Goal: Task Accomplishment & Management: Complete application form

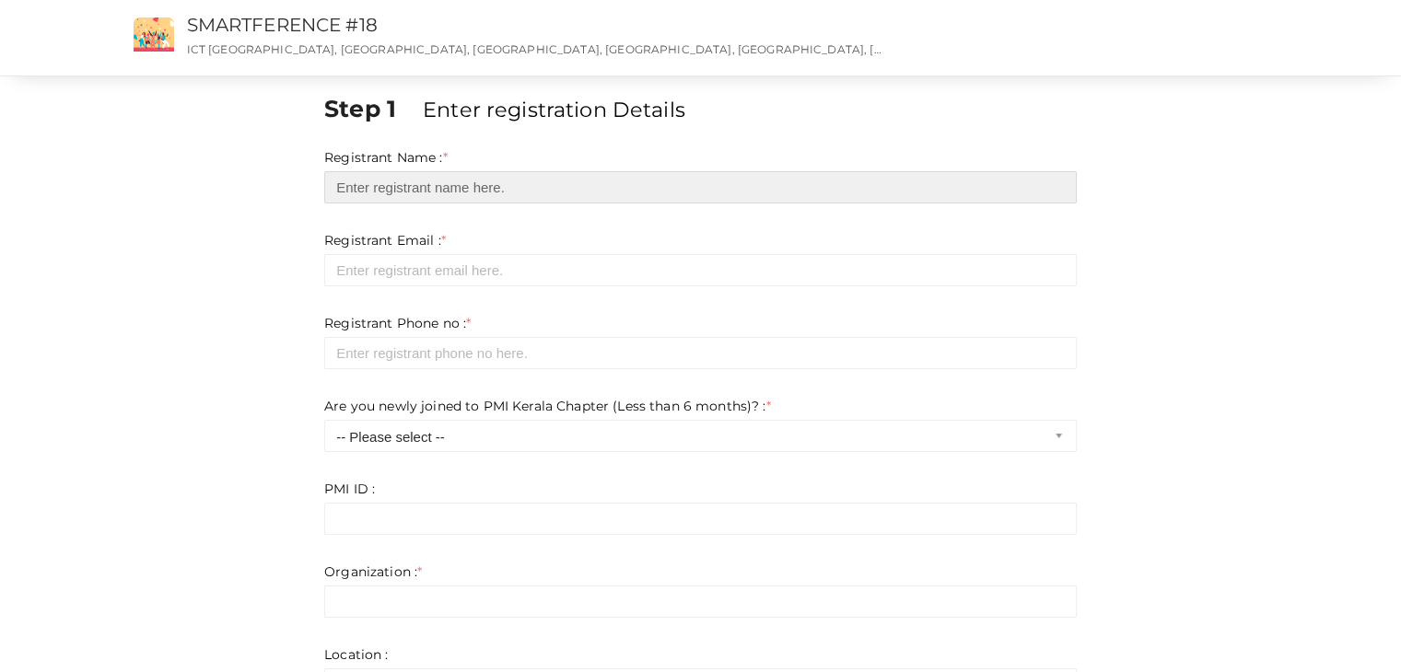
click at [483, 187] on input "text" at bounding box center [700, 187] width 752 height 32
type input "[PERSON_NAME]"
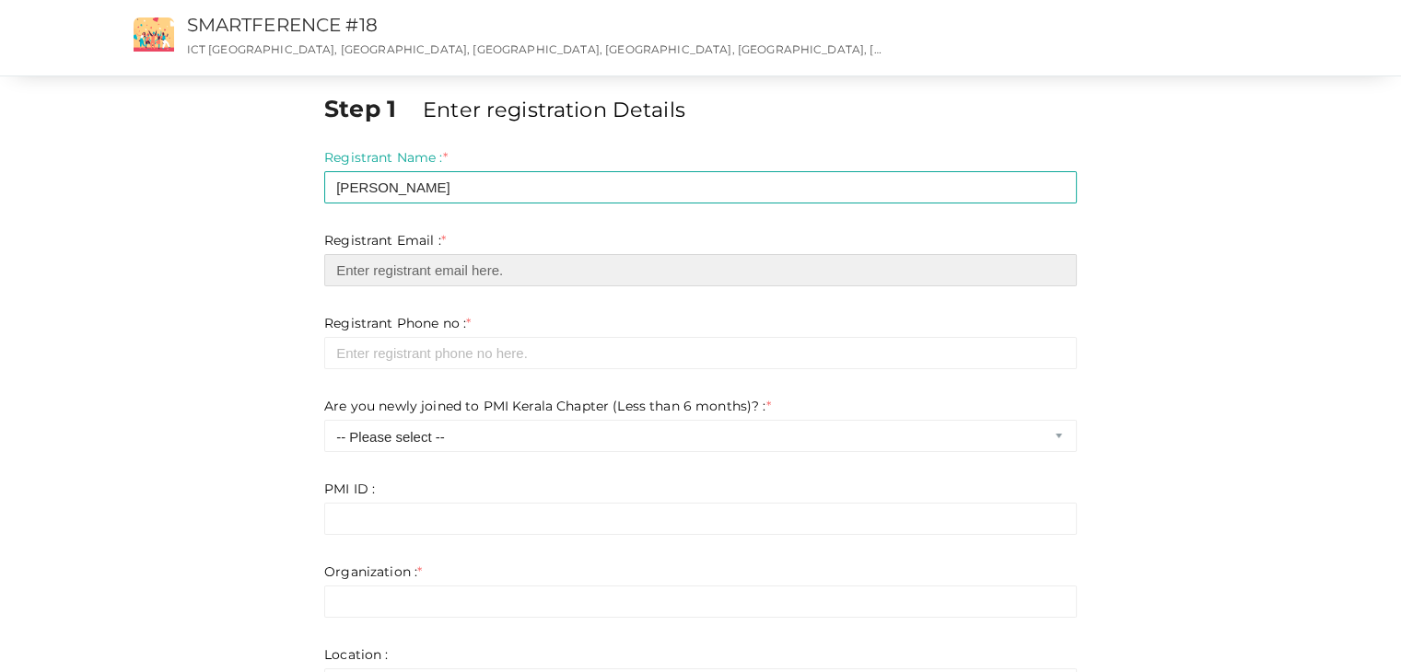
click at [451, 264] on input "email" at bounding box center [700, 270] width 752 height 32
type input "[EMAIL_ADDRESS][DOMAIN_NAME]"
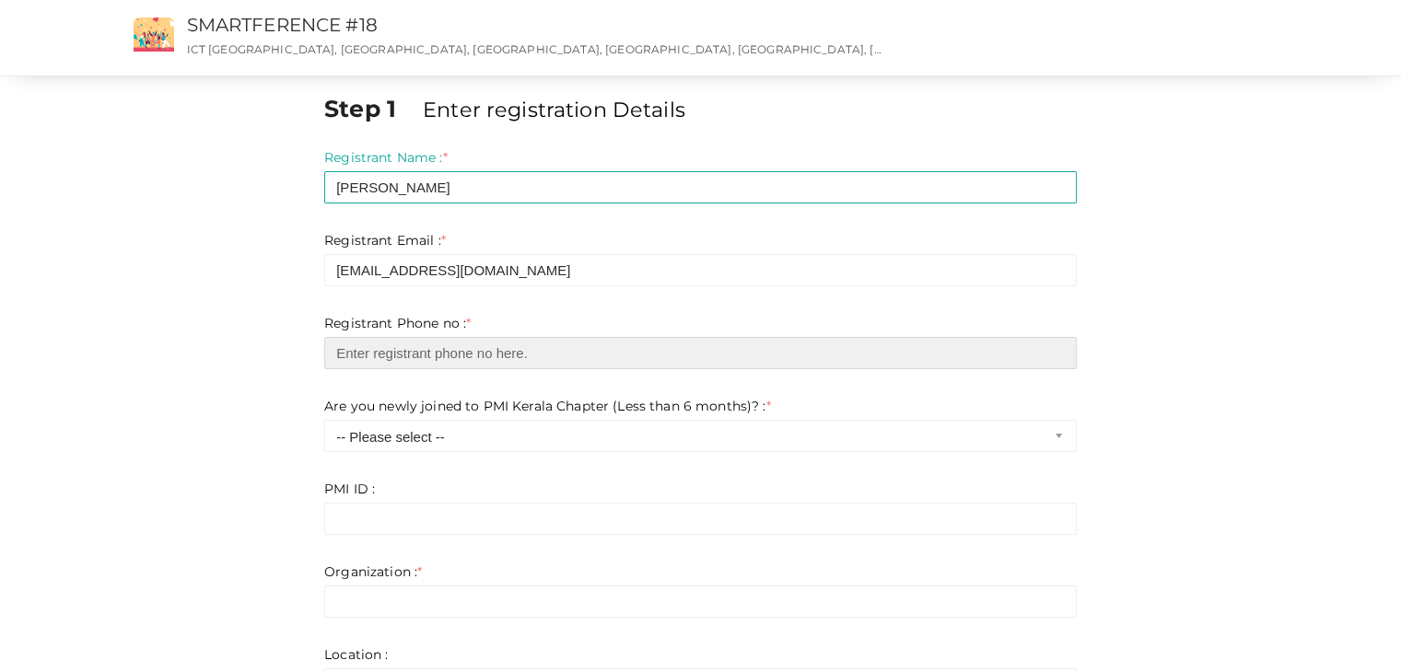
click at [426, 351] on input "number" at bounding box center [700, 353] width 752 height 32
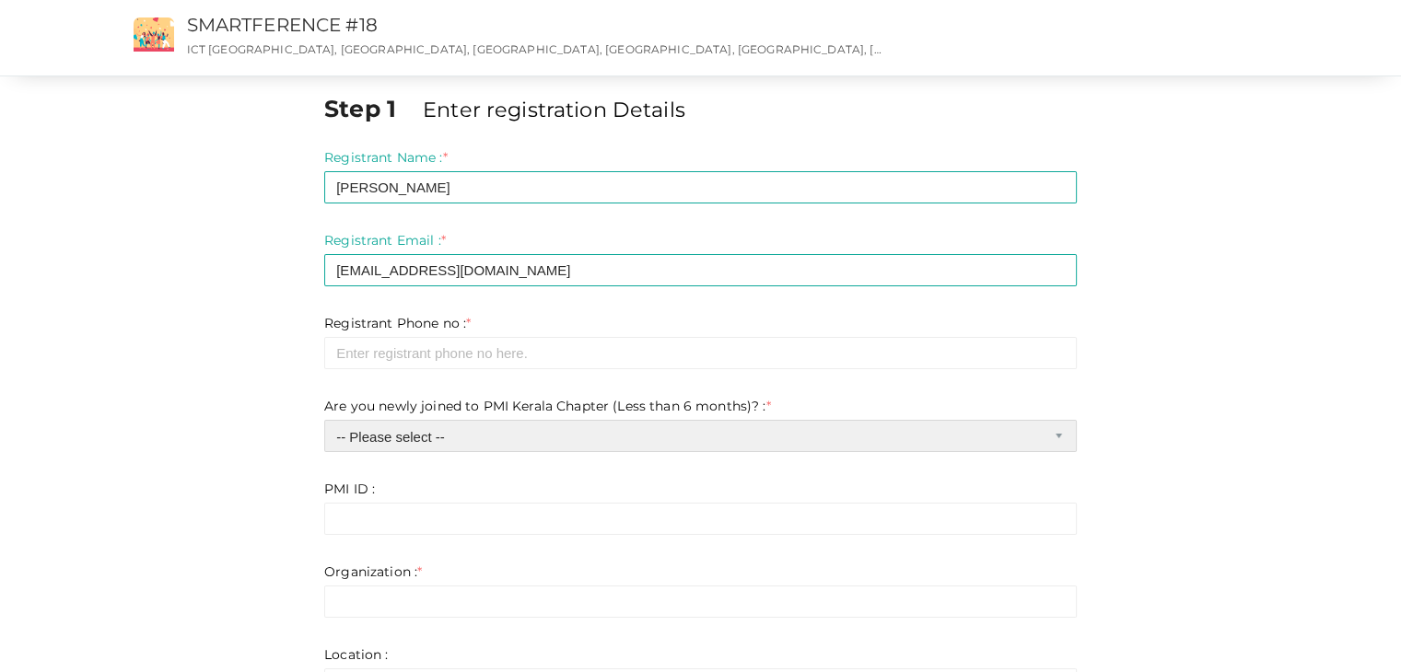
click at [417, 438] on select "-- Please select -- Yes No" at bounding box center [700, 436] width 752 height 32
select select "1"
click at [324, 420] on select "-- Please select -- Yes No" at bounding box center [700, 436] width 752 height 32
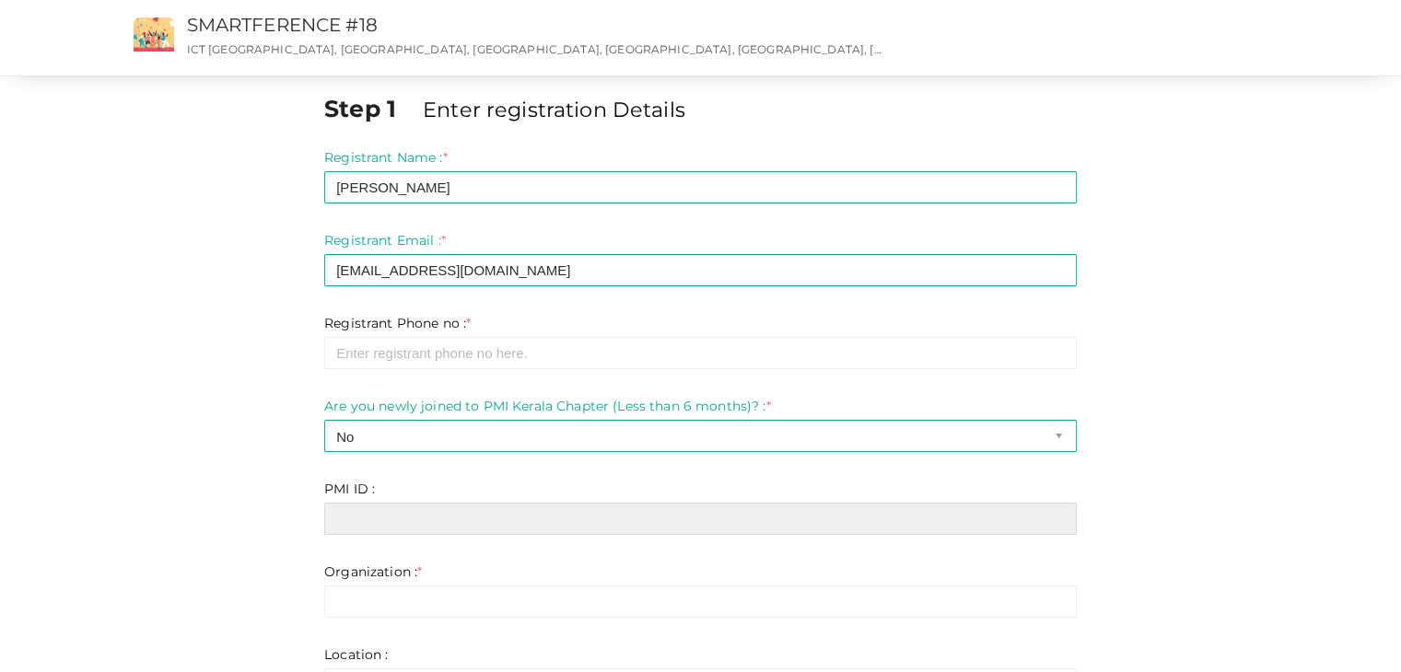
click at [390, 506] on input "text" at bounding box center [700, 519] width 752 height 32
click at [388, 516] on input "text" at bounding box center [700, 519] width 752 height 32
click at [397, 516] on input "text" at bounding box center [700, 519] width 752 height 32
paste input "10278834"
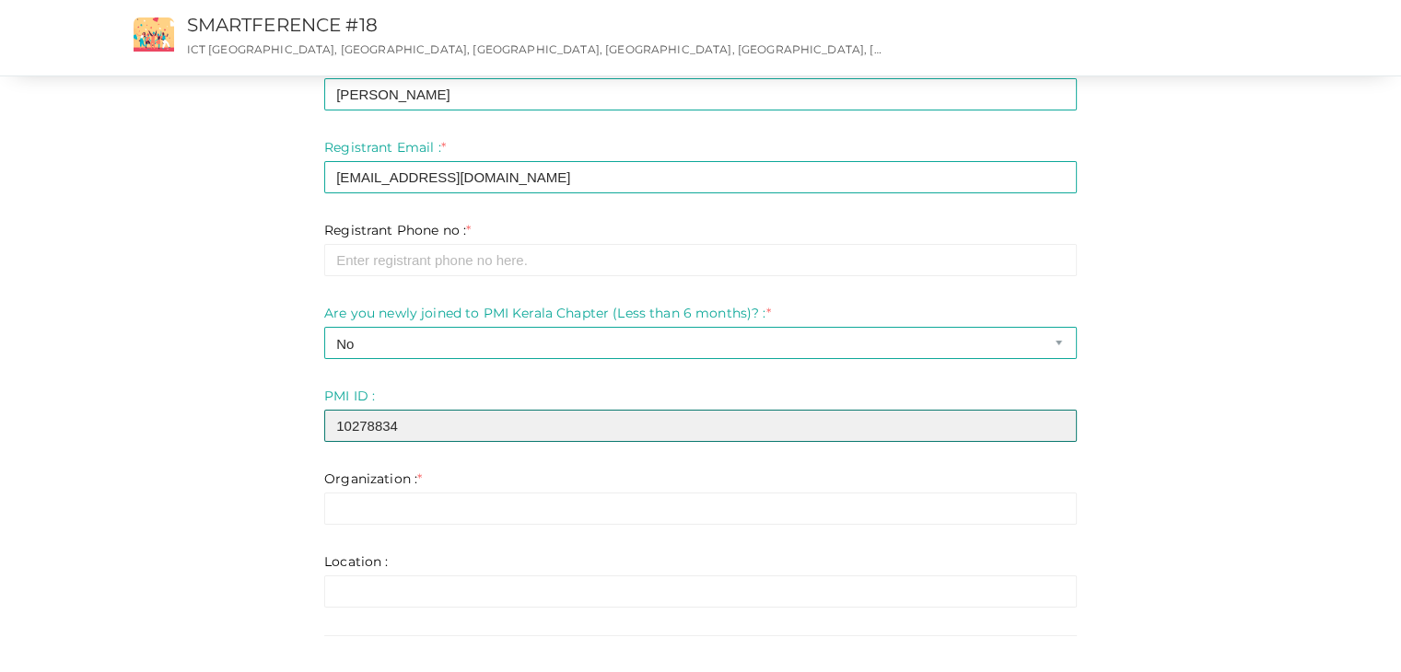
scroll to position [184, 0]
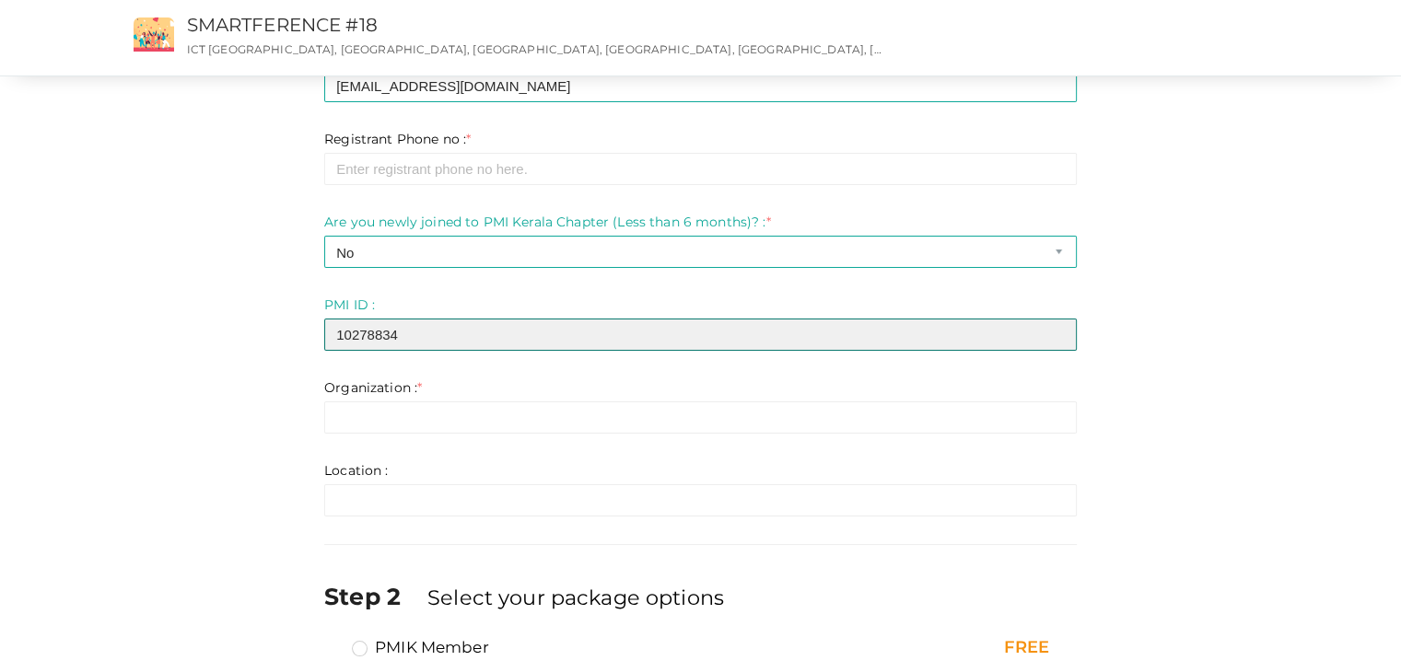
type input "10278834"
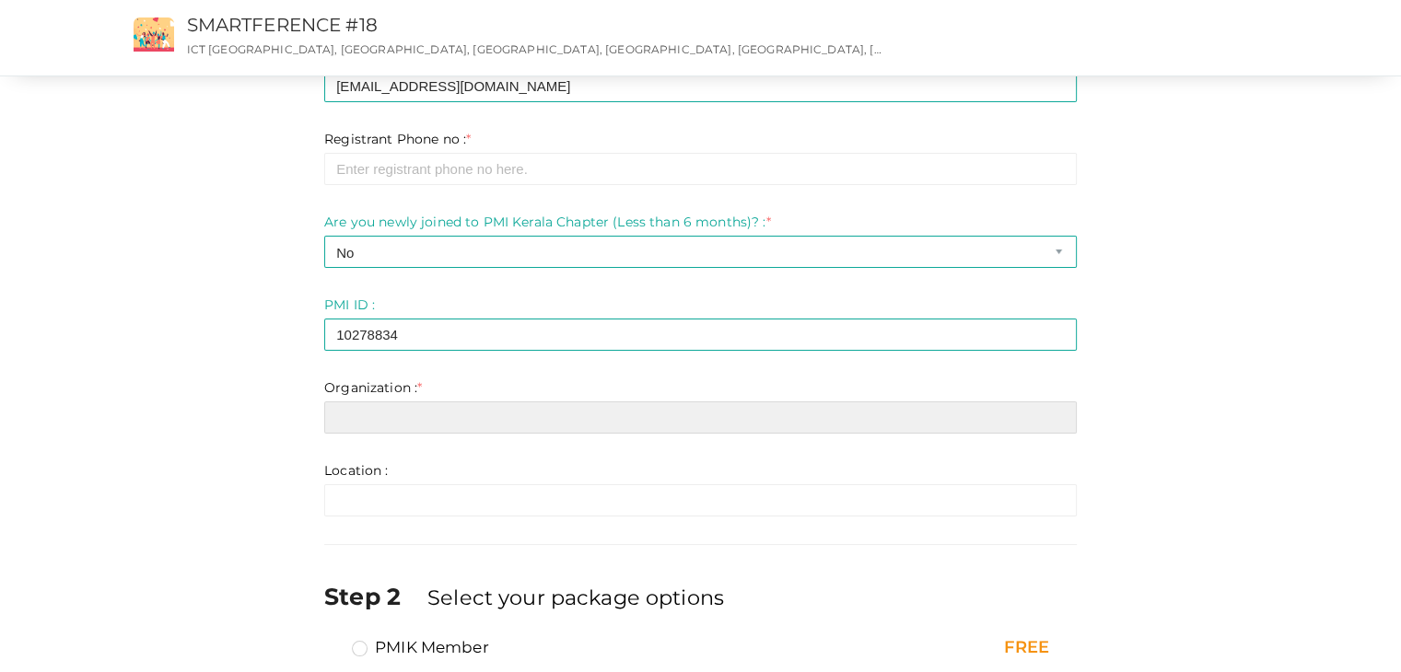
click at [468, 417] on input "text" at bounding box center [700, 417] width 752 height 32
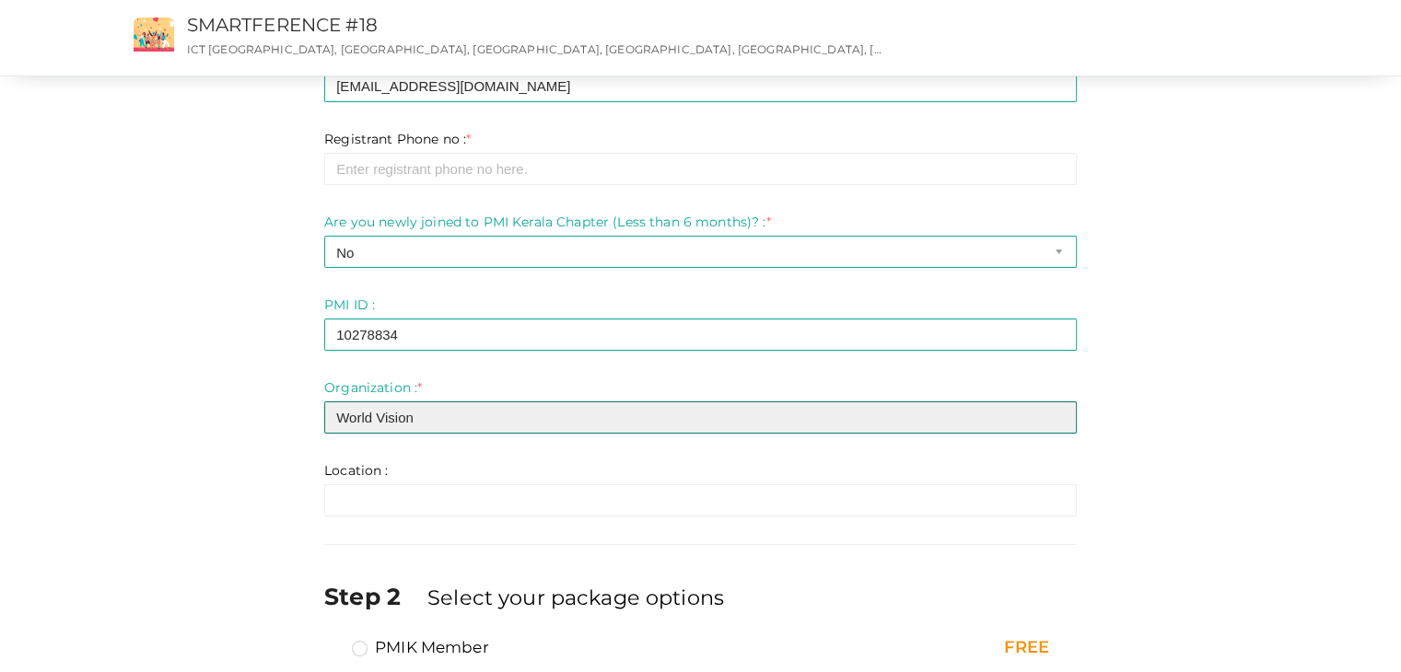
type input "World Vision"
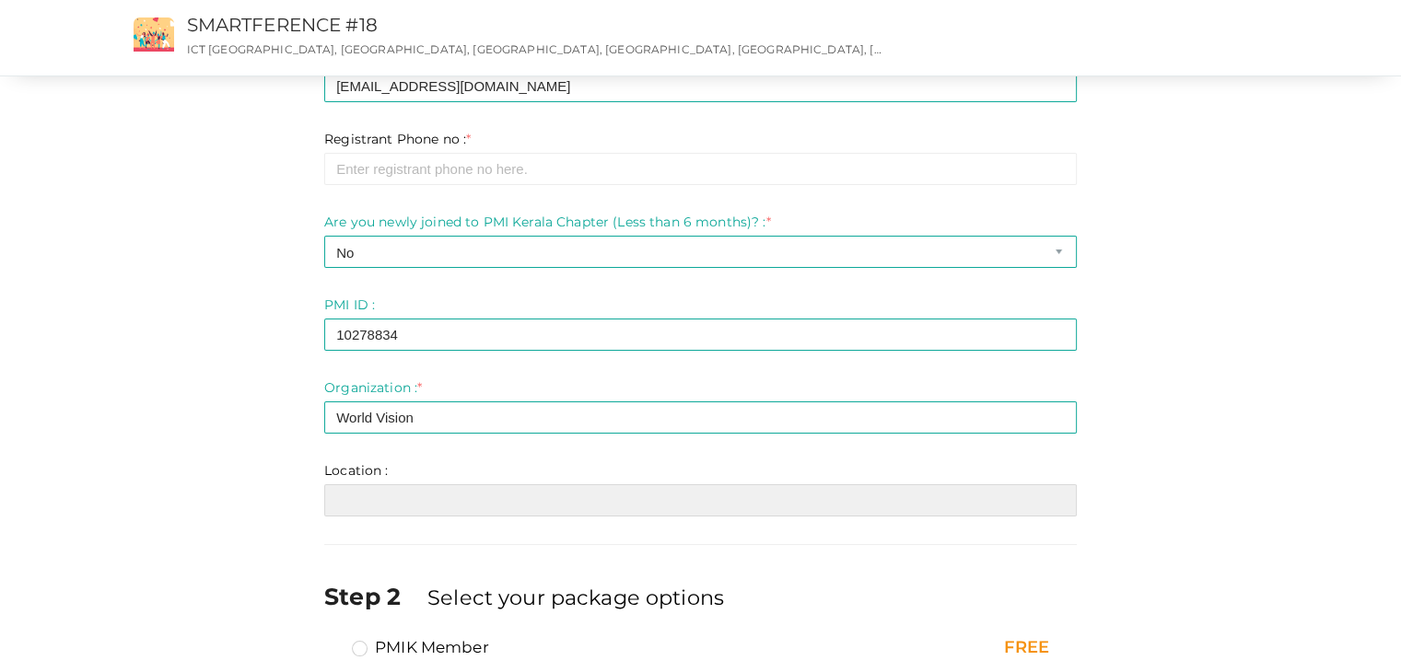
click at [453, 498] on input "text" at bounding box center [700, 500] width 752 height 32
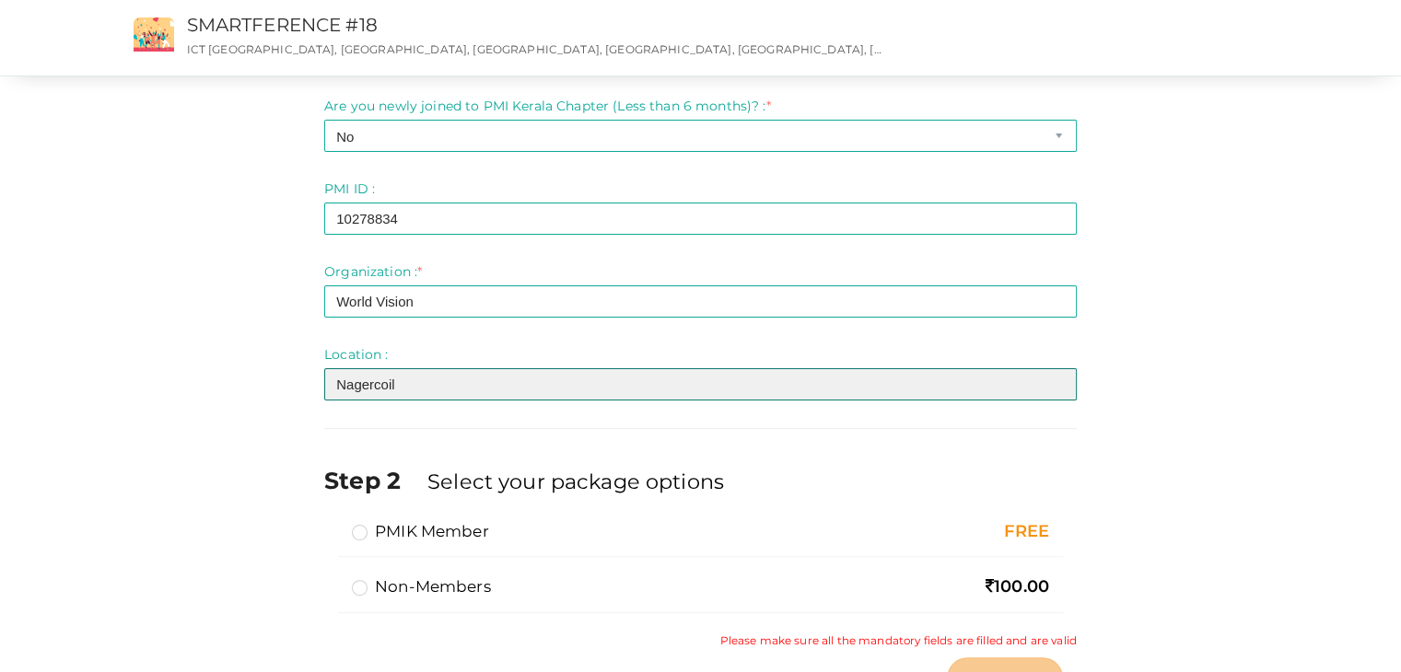
scroll to position [368, 0]
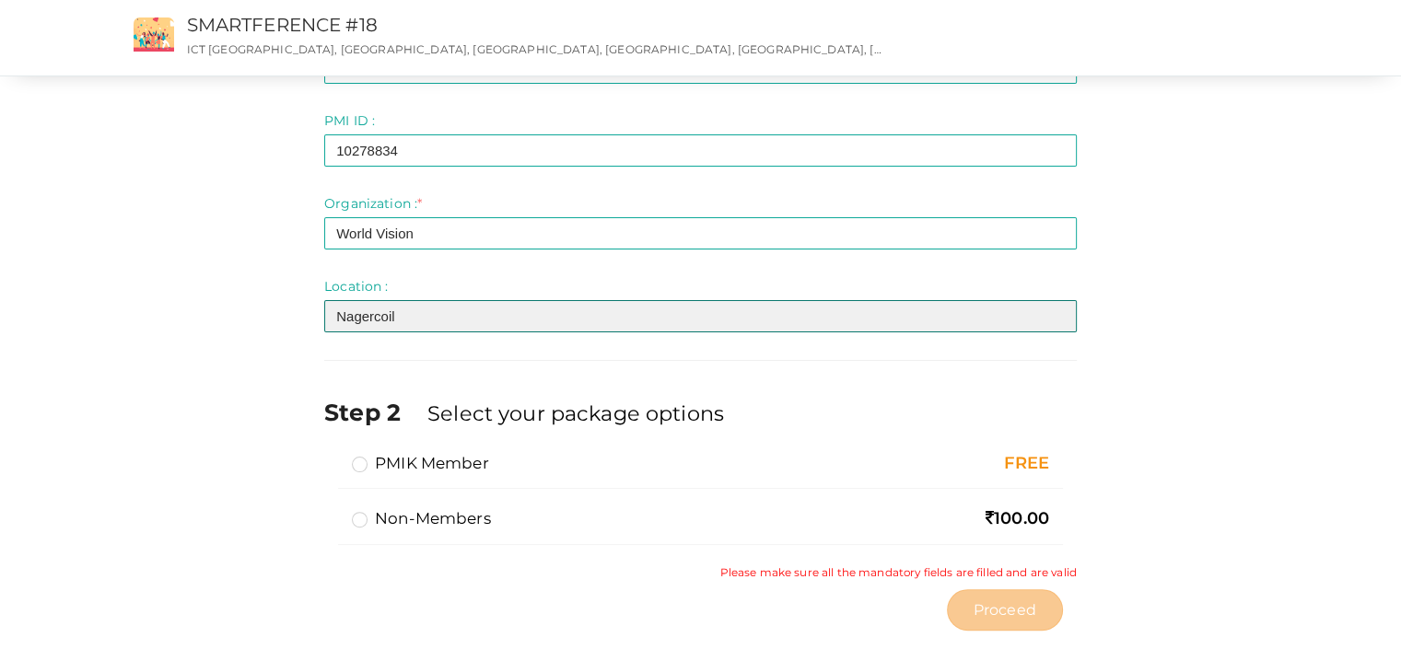
type input "Nagercoil"
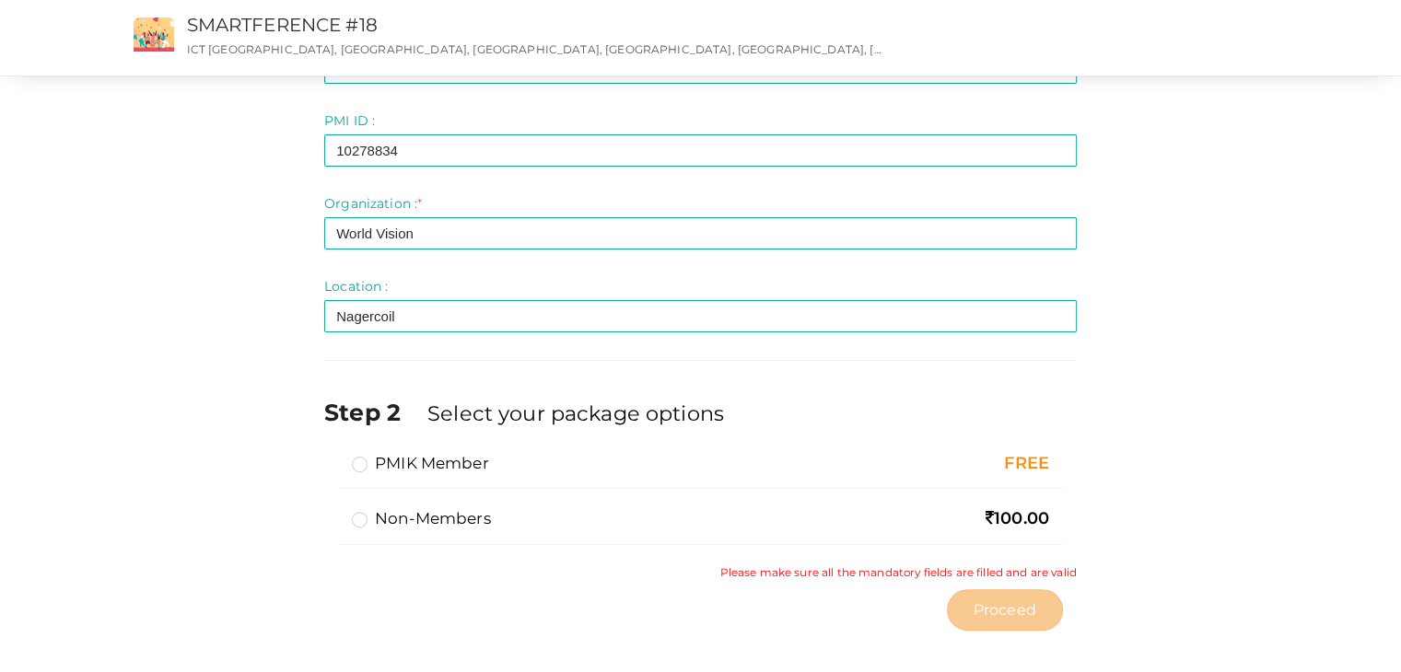
click at [365, 458] on label "PMIK Member" at bounding box center [420, 463] width 137 height 22
click at [333, 456] on input "PMIK Member" at bounding box center [333, 456] width 0 height 0
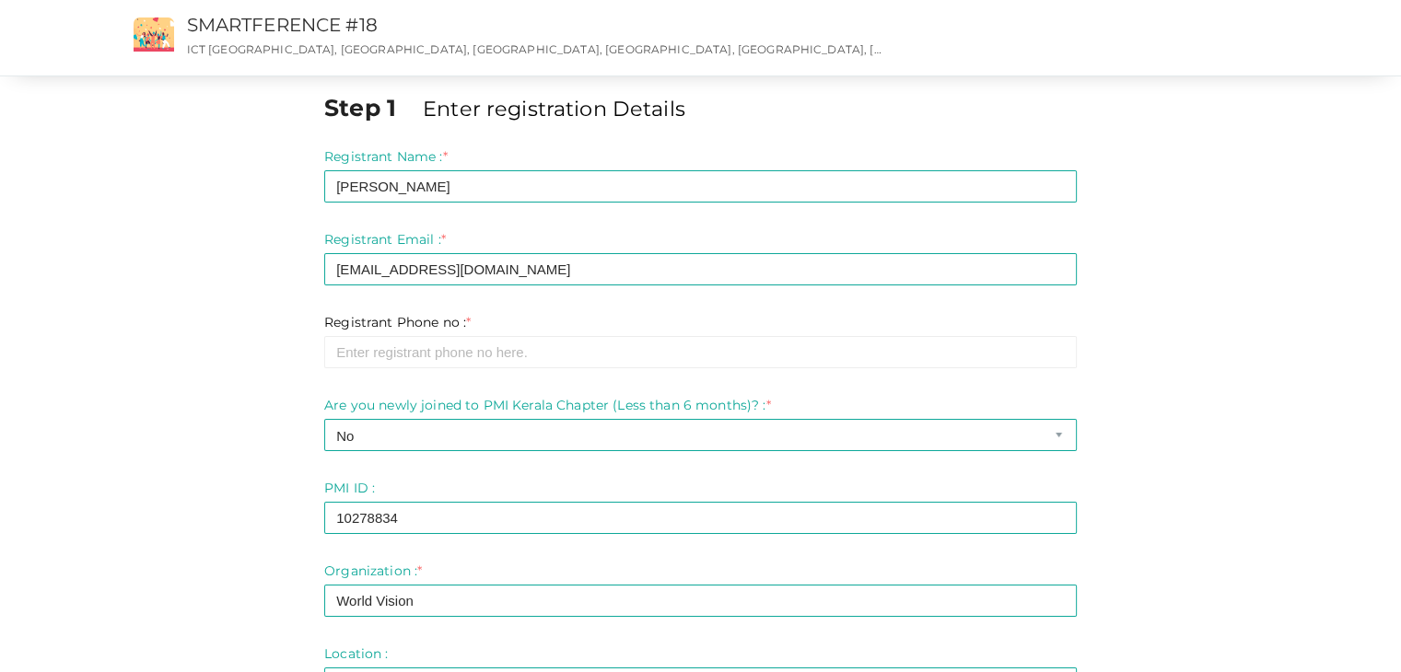
scroll to position [0, 0]
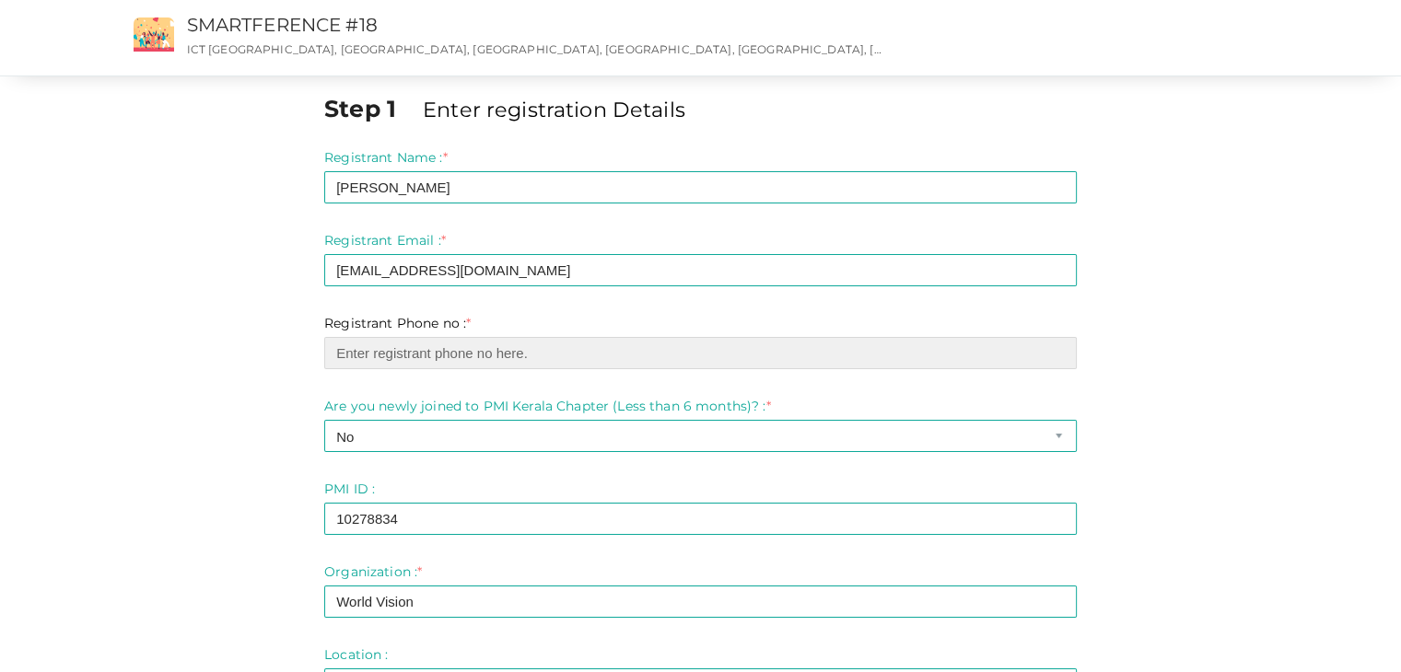
click at [494, 343] on input "number" at bounding box center [700, 353] width 752 height 32
click at [514, 355] on input "number" at bounding box center [700, 353] width 752 height 32
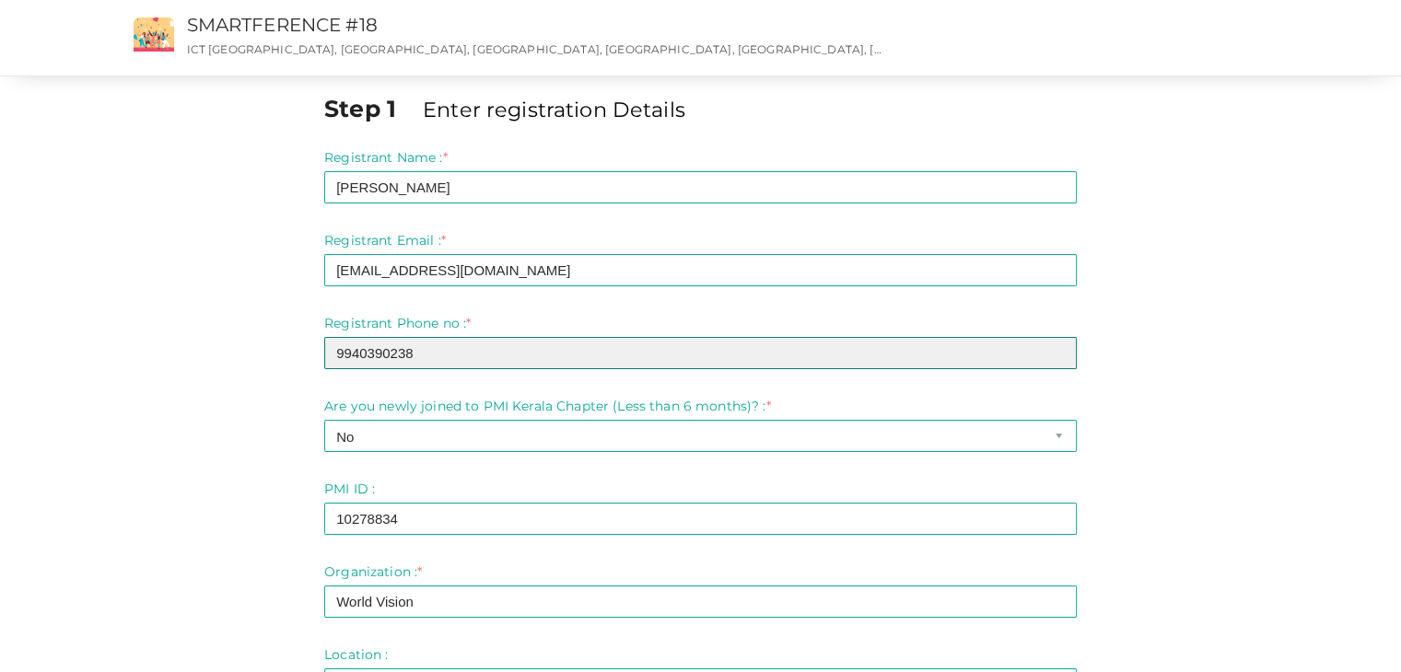
type input "9940390238"
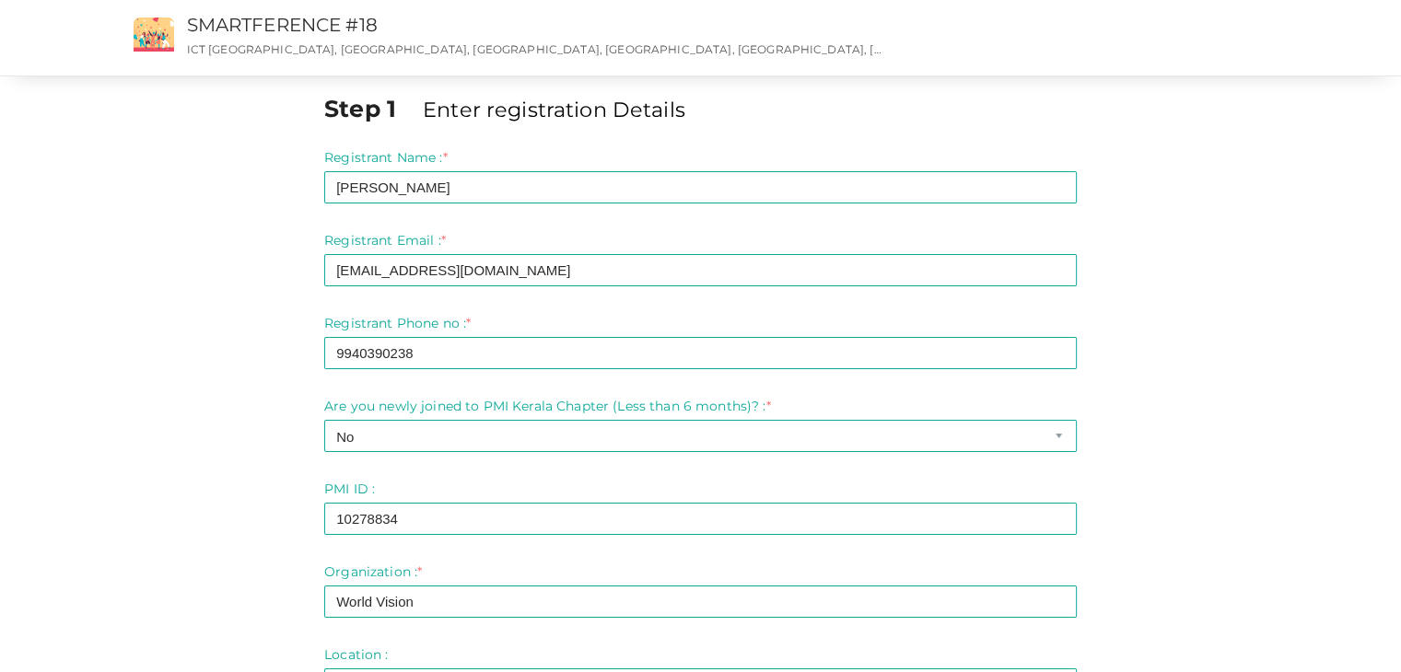
click at [52, 332] on div "Step 1 Enter registration Details Registrant Name : * [PERSON_NAME] Required. I…" at bounding box center [700, 519] width 1401 height 1039
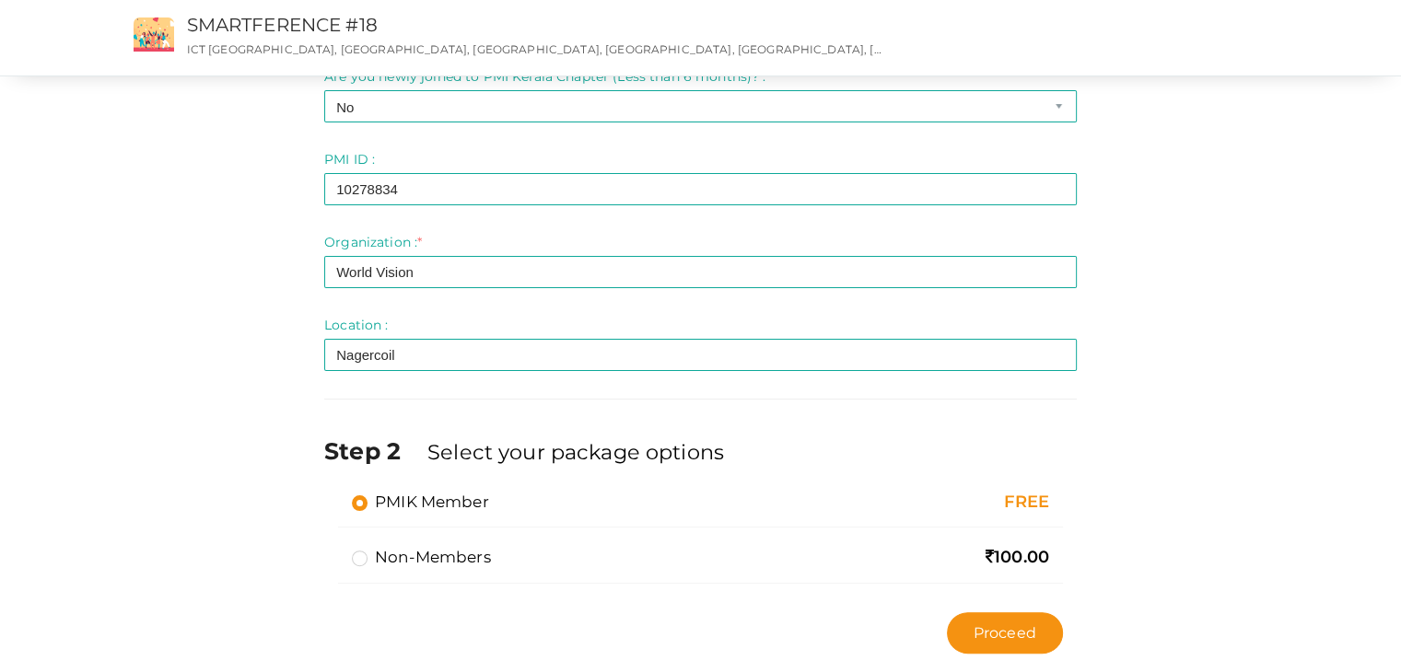
scroll to position [365, 0]
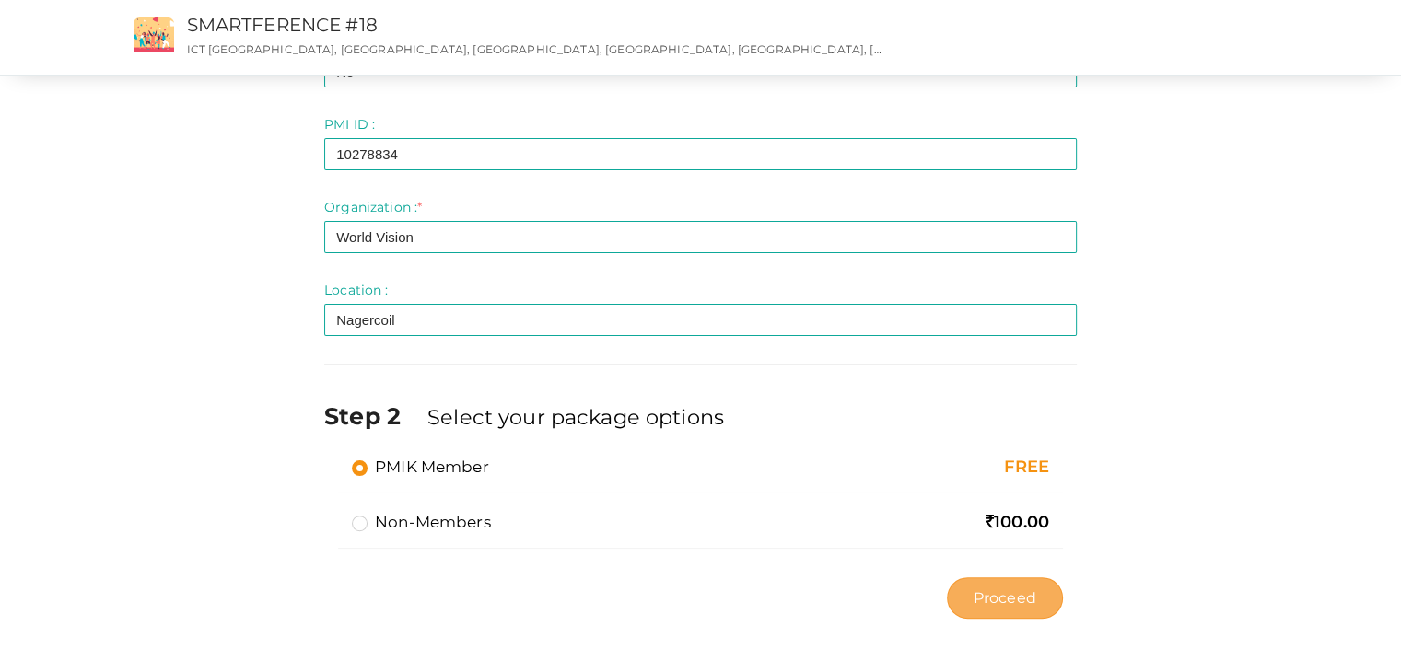
click at [984, 605] on span "Proceed" at bounding box center [1004, 597] width 63 height 21
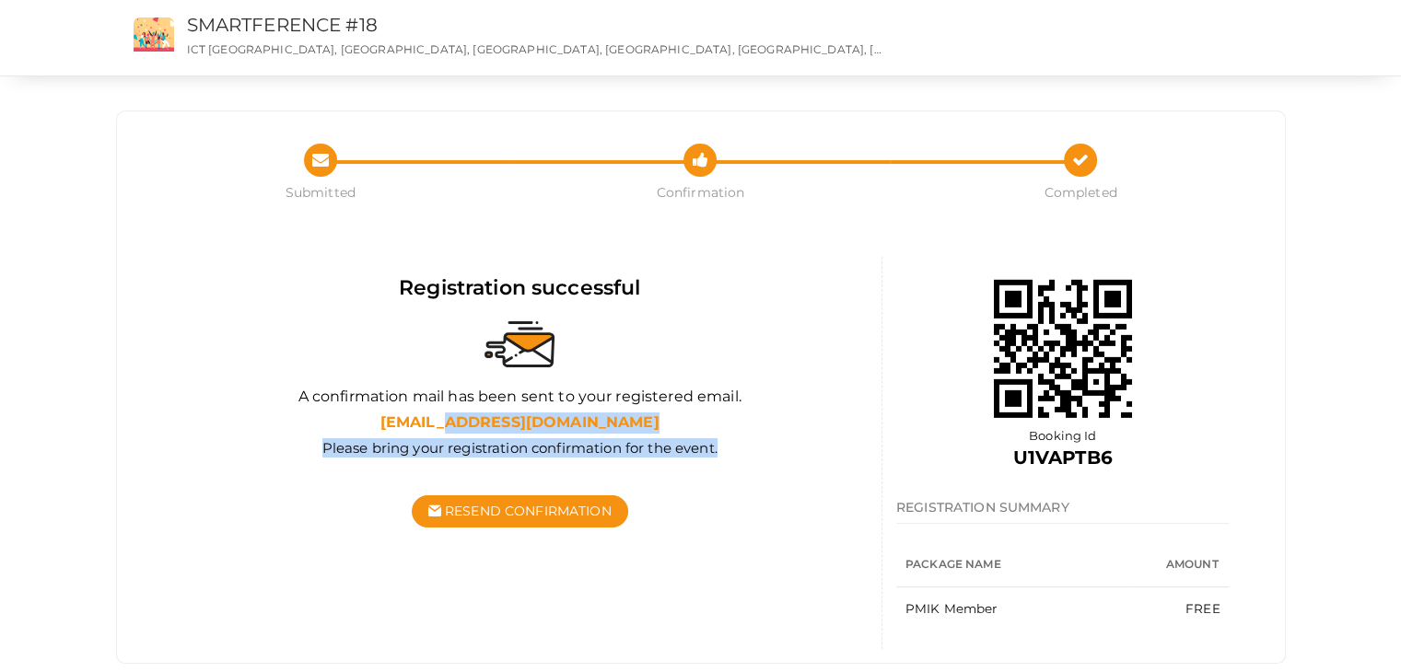
drag, startPoint x: 487, startPoint y: 418, endPoint x: 758, endPoint y: 455, distance: 273.2
click at [758, 455] on div "Registration successful A confirmation mail has been sent to your registered em…" at bounding box center [519, 416] width 695 height 286
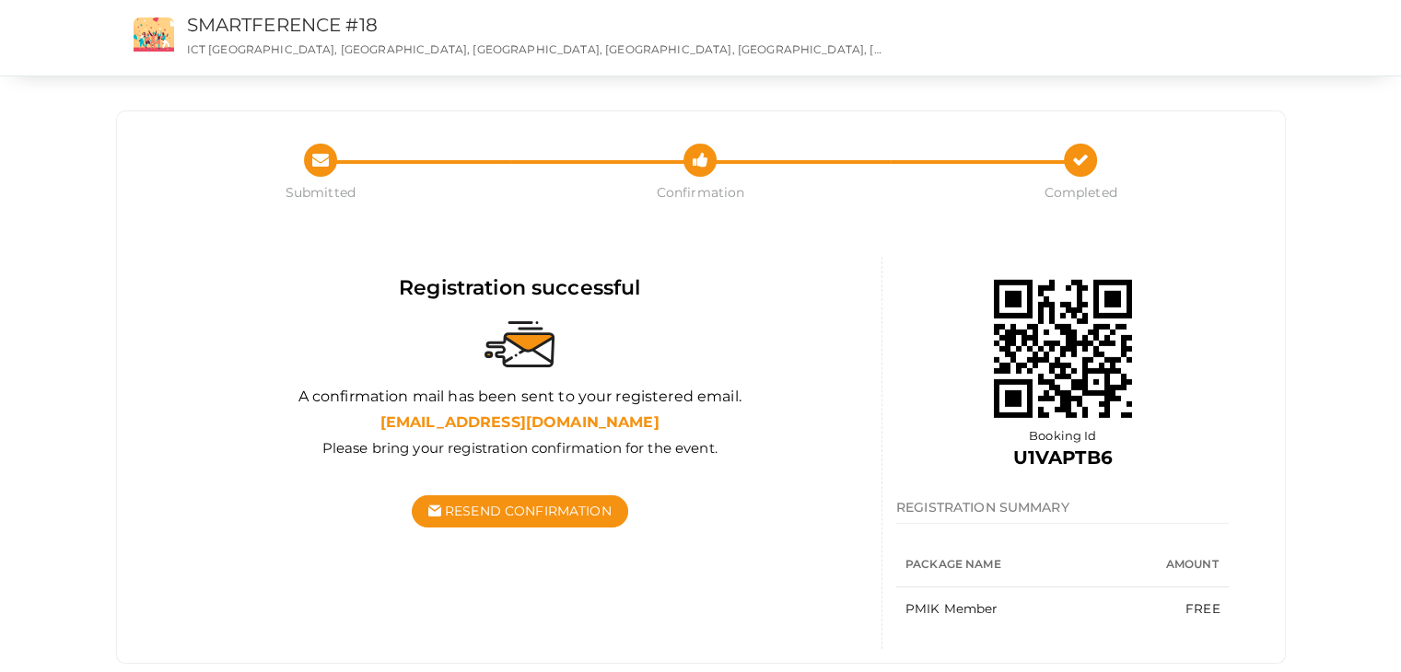
click at [774, 476] on div "Resend Confirmation" at bounding box center [519, 511] width 695 height 97
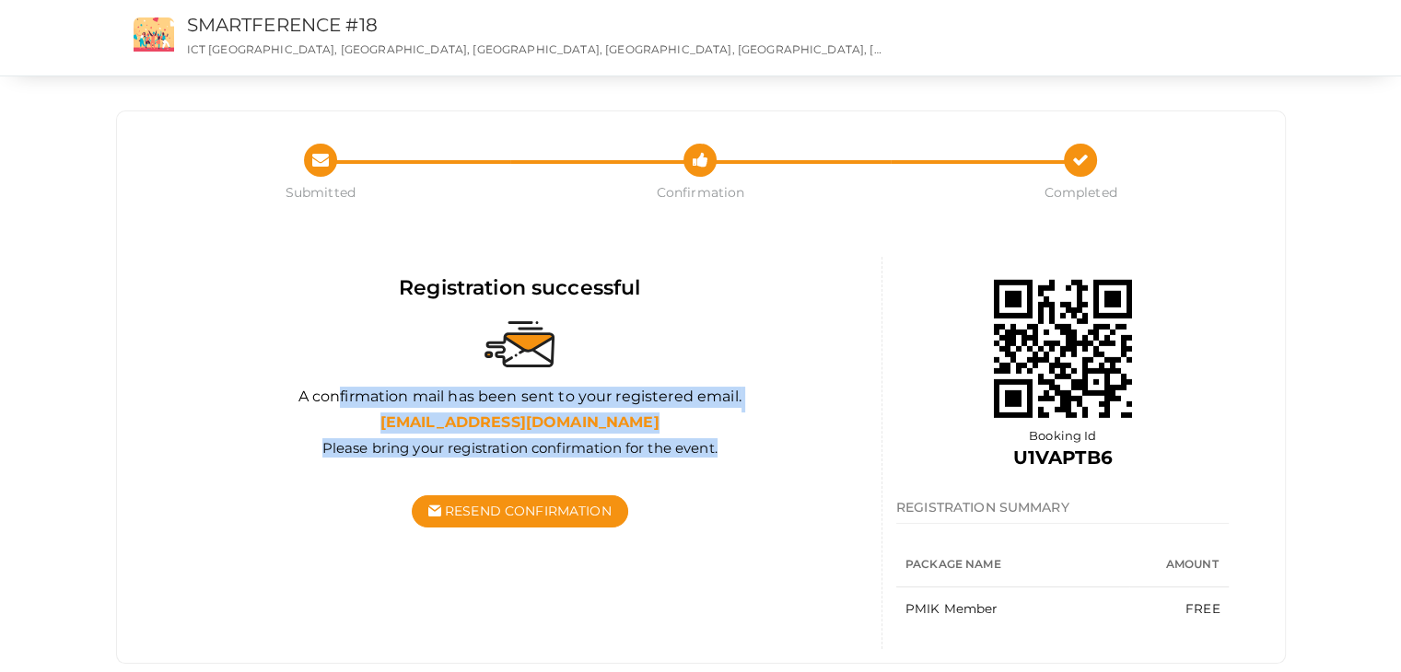
drag, startPoint x: 711, startPoint y: 447, endPoint x: 280, endPoint y: 388, distance: 435.0
click at [333, 385] on div "Registration successful A confirmation mail has been sent to your registered em…" at bounding box center [519, 416] width 695 height 286
drag, startPoint x: 280, startPoint y: 388, endPoint x: 740, endPoint y: 467, distance: 467.2
click at [740, 467] on div "Registration successful A confirmation mail has been sent to your registered em…" at bounding box center [519, 416] width 695 height 286
click at [774, 469] on div "Resend Confirmation" at bounding box center [519, 511] width 695 height 97
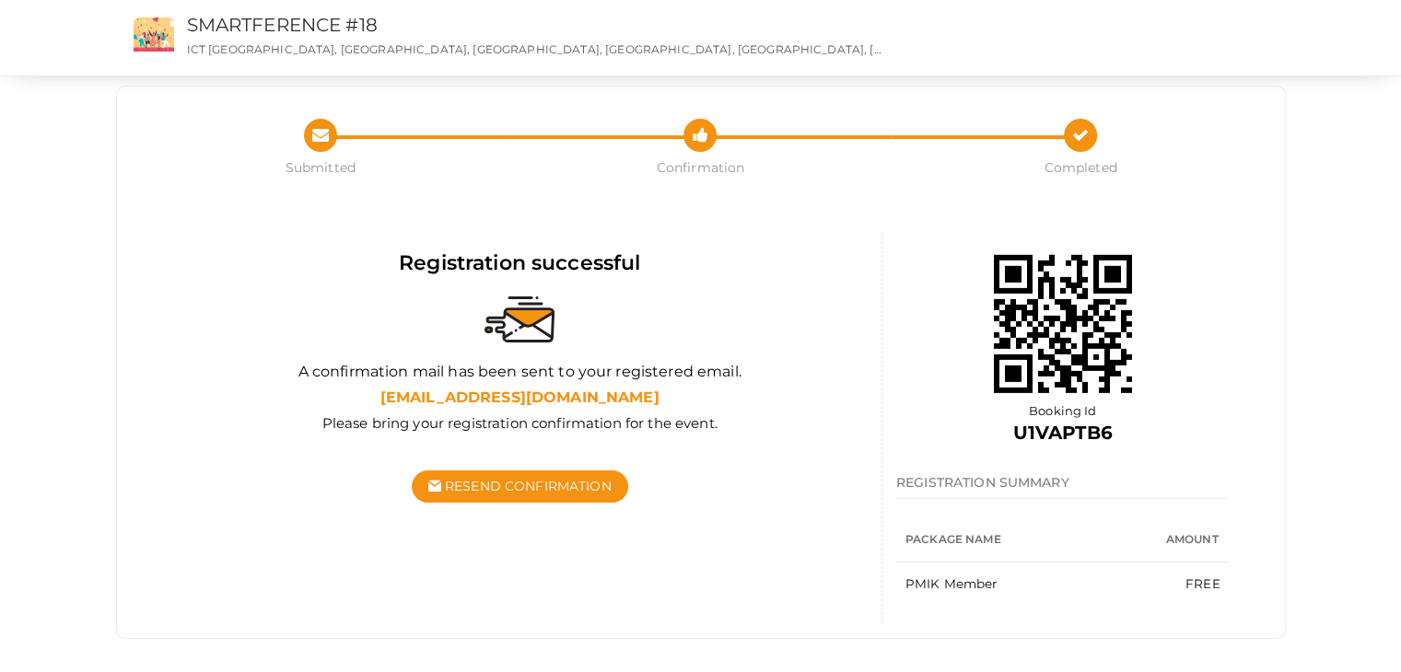
scroll to position [37, 0]
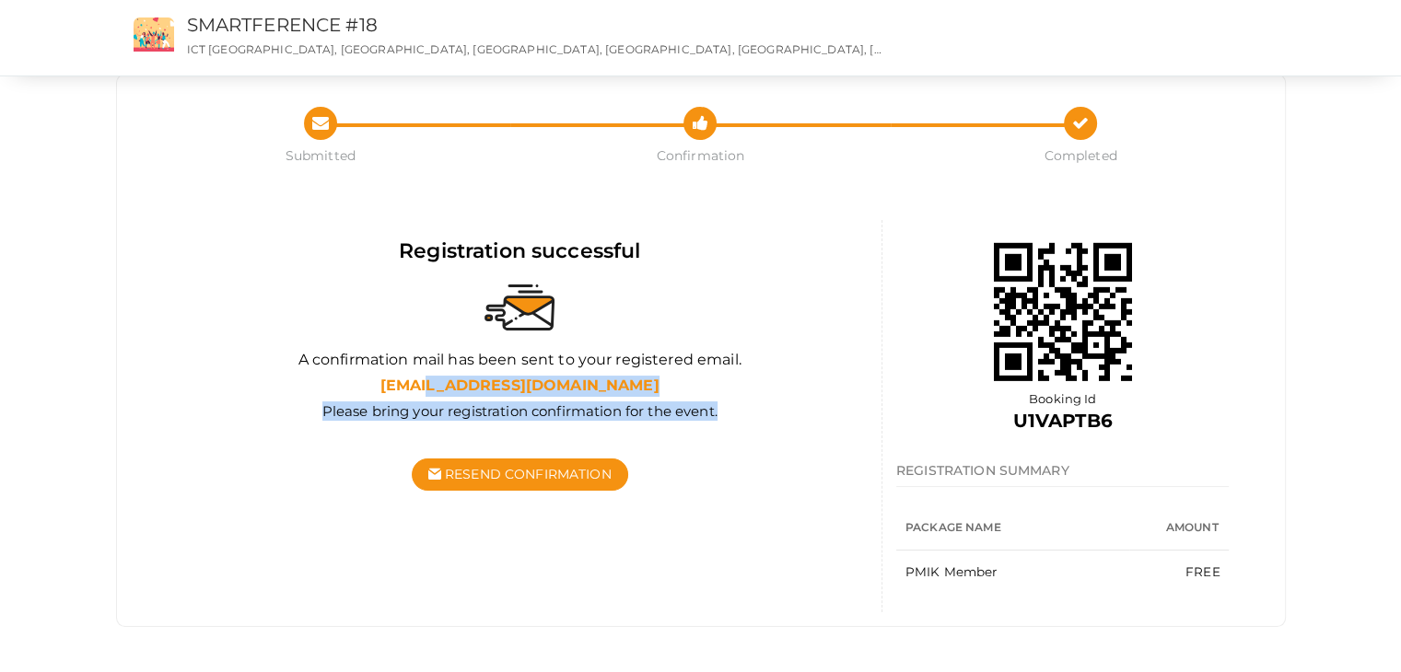
drag, startPoint x: 744, startPoint y: 401, endPoint x: 331, endPoint y: 361, distance: 414.5
click at [390, 368] on div "Registration successful A confirmation mail has been sent to your registered em…" at bounding box center [519, 380] width 695 height 286
click at [357, 364] on label "A confirmation mail has been sent to your registered email." at bounding box center [519, 360] width 443 height 21
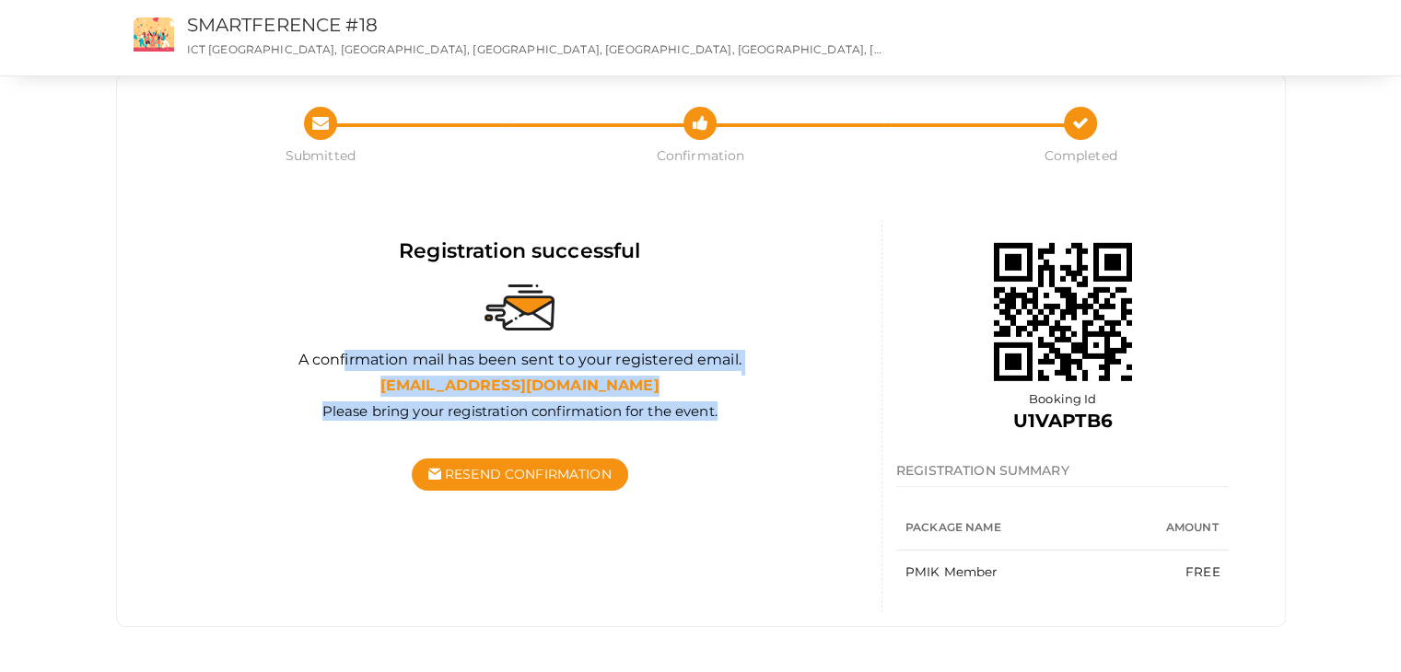
drag, startPoint x: 331, startPoint y: 361, endPoint x: 859, endPoint y: 436, distance: 533.0
click at [859, 436] on div "Registration successful A confirmation mail has been sent to your registered em…" at bounding box center [519, 380] width 695 height 286
click at [730, 413] on div "Please bring your registration confirmation for the event." at bounding box center [519, 413] width 695 height 24
drag, startPoint x: 253, startPoint y: 365, endPoint x: 207, endPoint y: 355, distance: 47.1
click at [181, 352] on div "Registration successful A confirmation mail has been sent to your registered em…" at bounding box center [519, 380] width 695 height 286
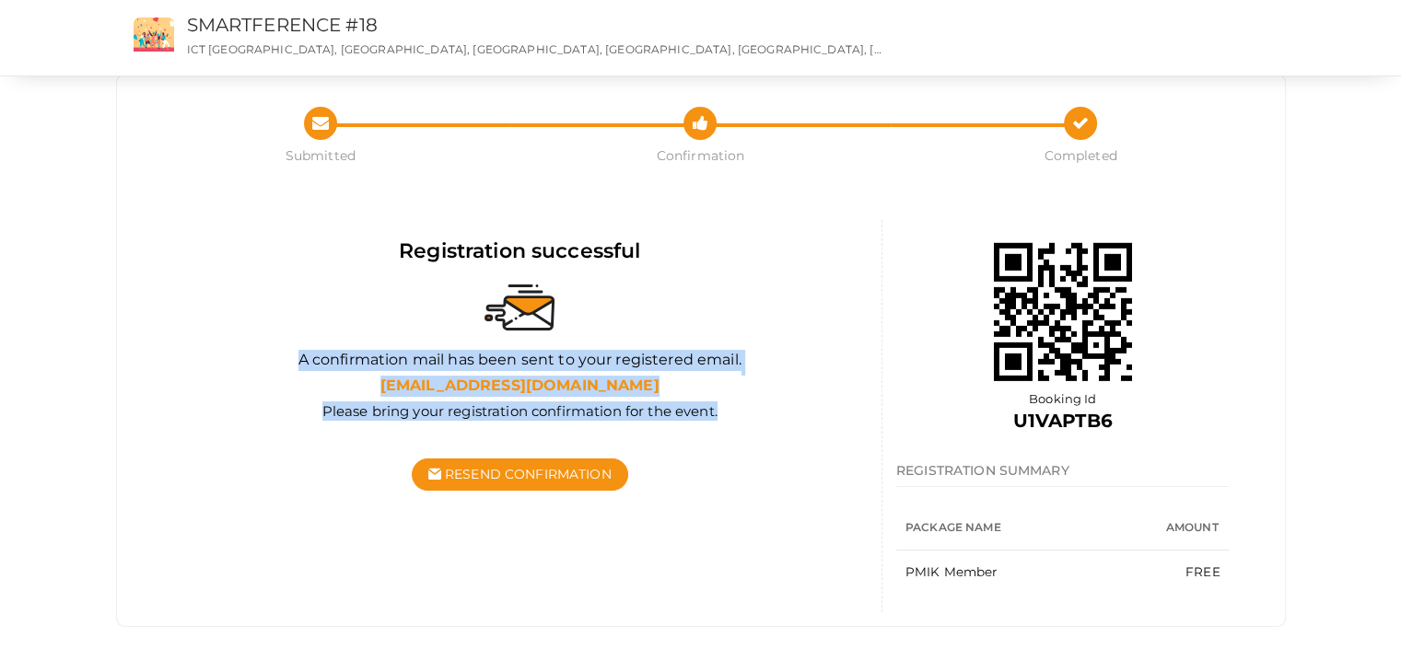
click at [613, 391] on b "[EMAIL_ADDRESS][DOMAIN_NAME]" at bounding box center [519, 385] width 279 height 17
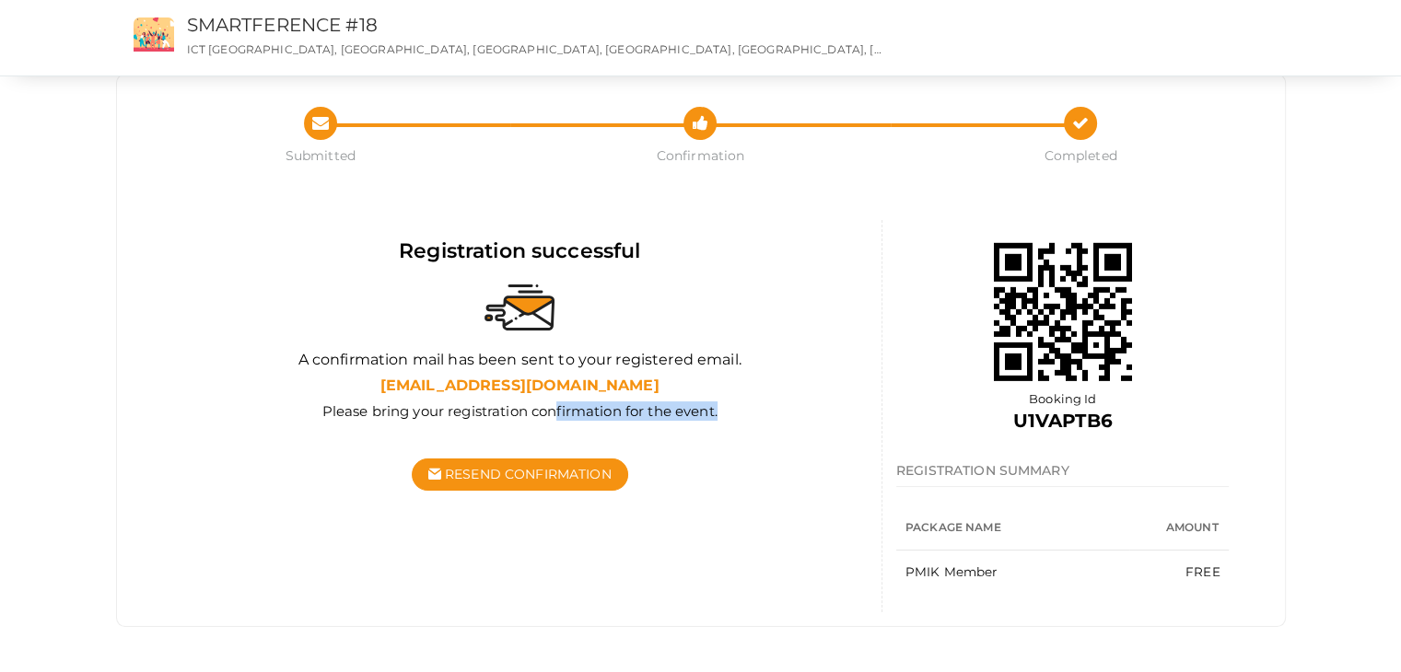
drag, startPoint x: 135, startPoint y: 288, endPoint x: 556, endPoint y: 401, distance: 435.6
click at [556, 401] on div "Registration successful A confirmation mail has been sent to your registered em…" at bounding box center [519, 380] width 695 height 286
drag, startPoint x: 571, startPoint y: 394, endPoint x: 527, endPoint y: 389, distance: 44.5
click at [570, 393] on label "[EMAIL_ADDRESS][DOMAIN_NAME]" at bounding box center [519, 386] width 279 height 21
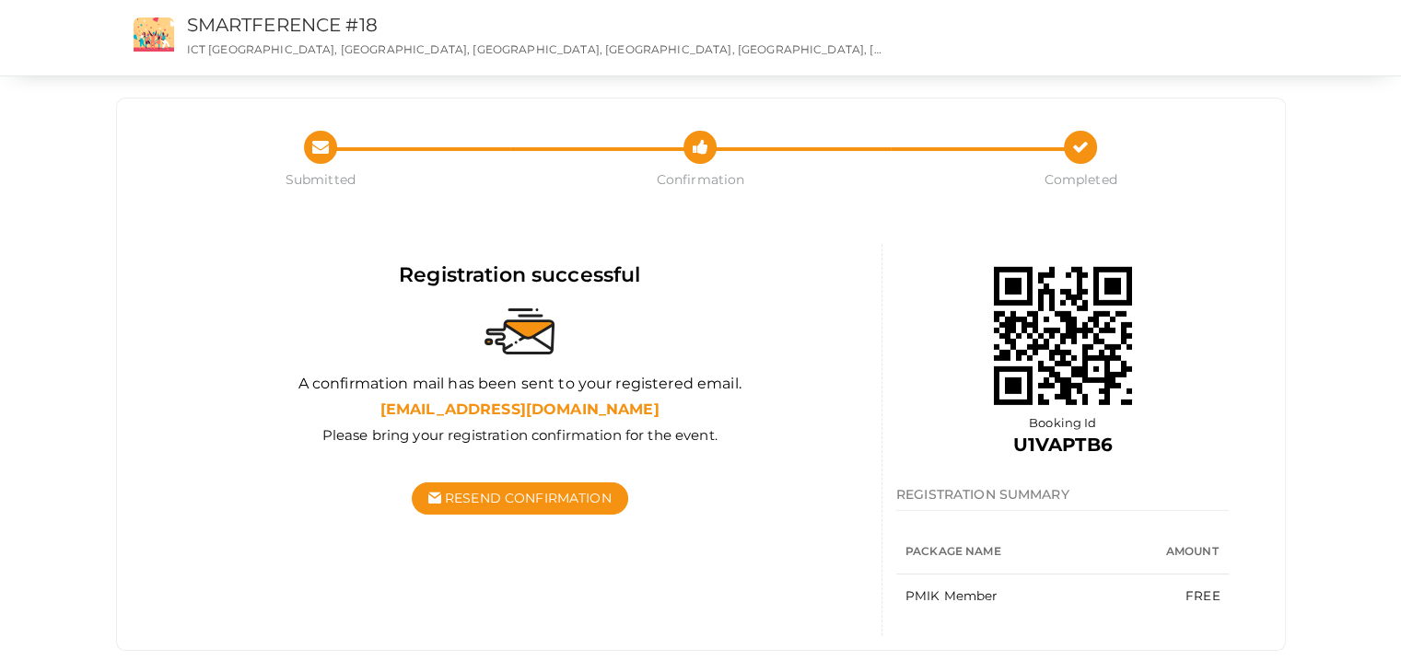
scroll to position [0, 0]
